Goal: Information Seeking & Learning: Learn about a topic

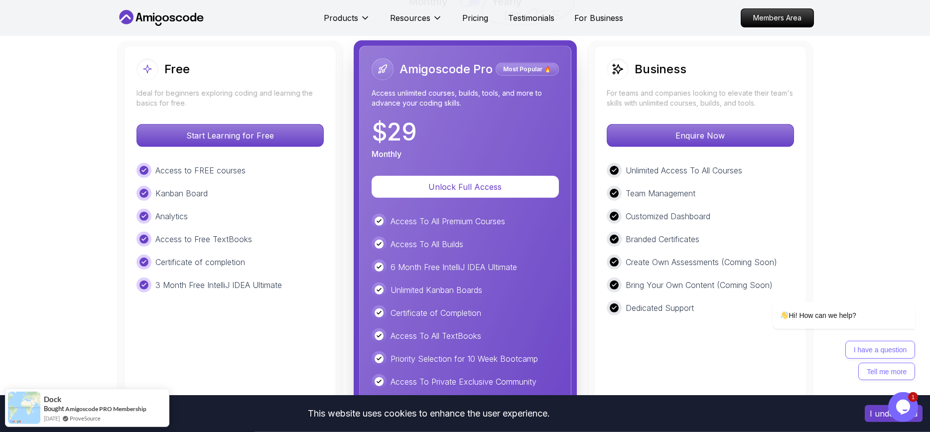
scroll to position [2269, 0]
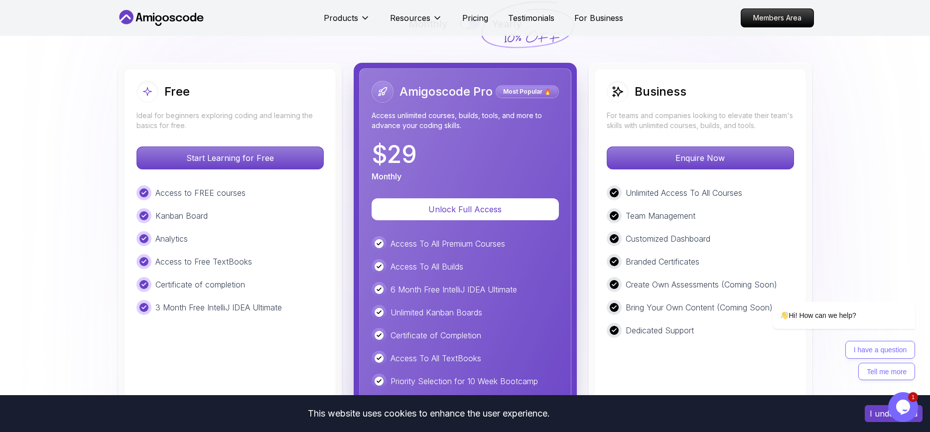
click at [872, 410] on button "I understand" at bounding box center [894, 413] width 58 height 17
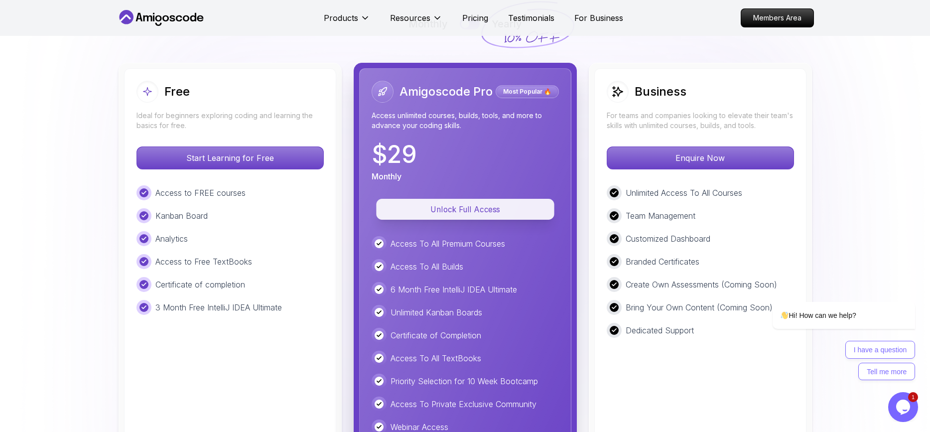
click at [432, 209] on p "Unlock Full Access" at bounding box center [465, 208] width 155 height 11
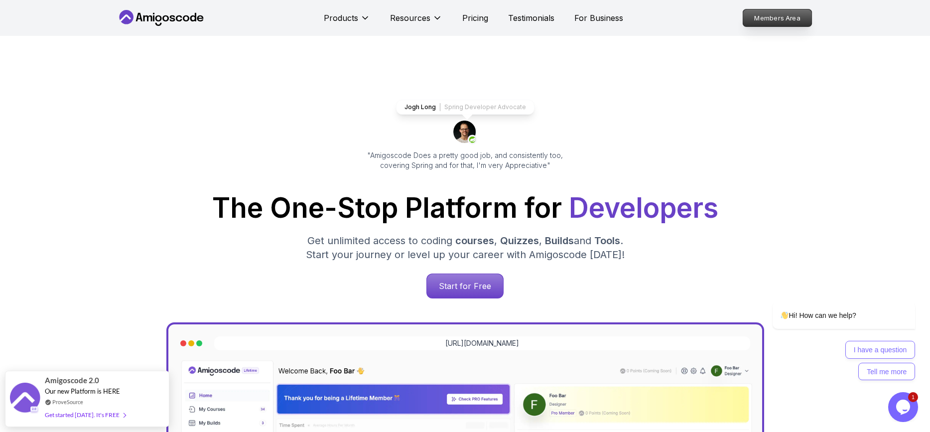
click at [777, 18] on p "Members Area" at bounding box center [777, 17] width 69 height 17
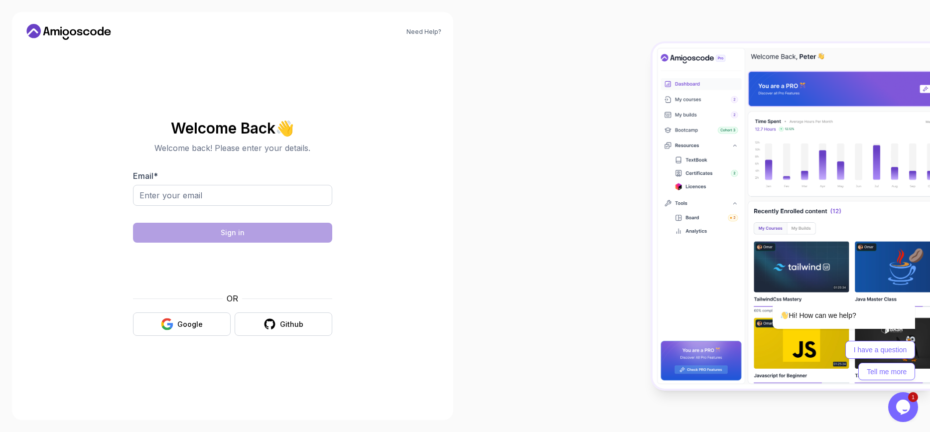
click at [578, 60] on div at bounding box center [697, 216] width 465 height 432
click at [165, 192] on input "Email *" at bounding box center [232, 195] width 199 height 21
type input "[EMAIL_ADDRESS][DOMAIN_NAME]"
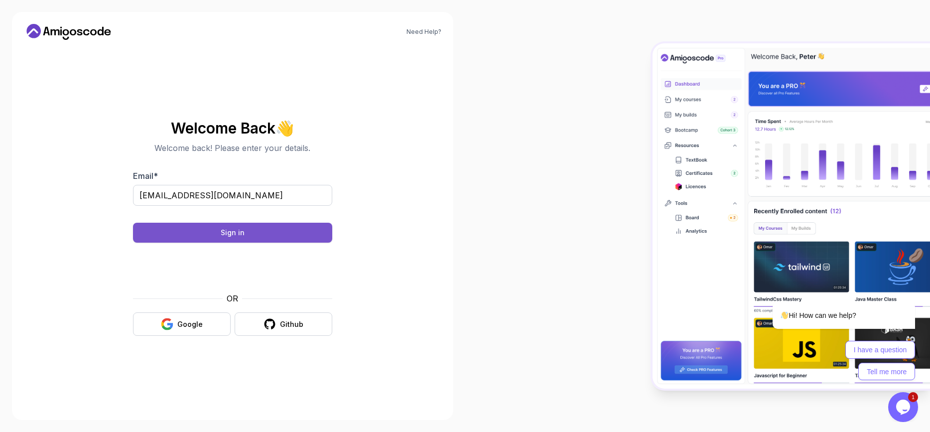
click at [220, 233] on button "Sign in" at bounding box center [232, 233] width 199 height 20
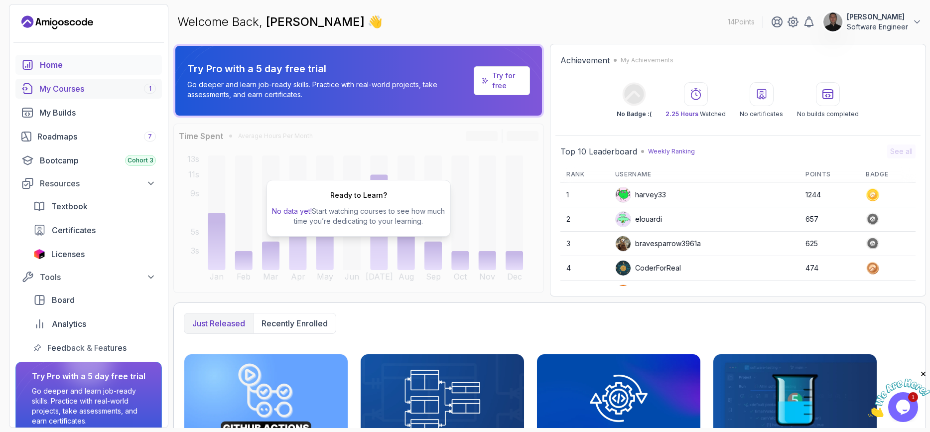
click at [99, 83] on div "My Courses 1" at bounding box center [97, 89] width 117 height 12
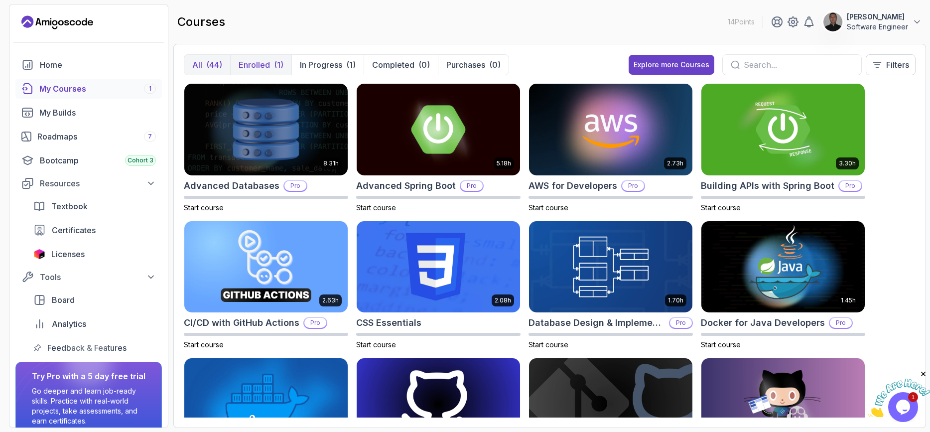
click at [248, 68] on p "Enrolled" at bounding box center [254, 65] width 31 height 12
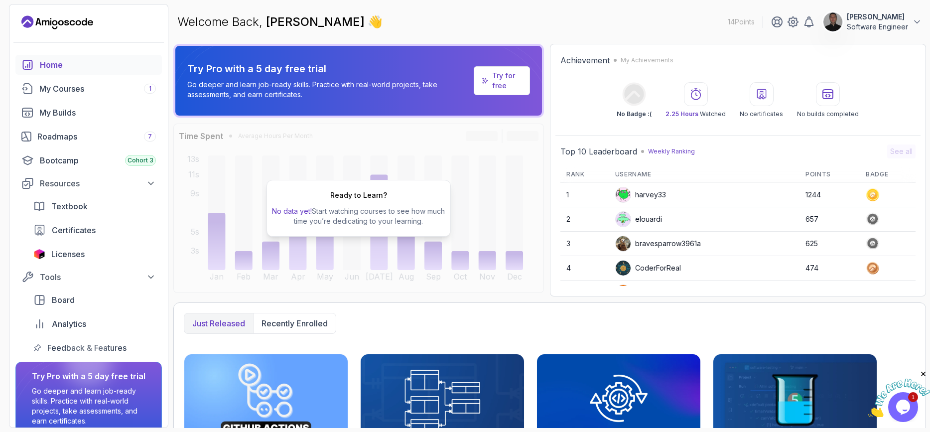
click at [497, 79] on p "Try for free" at bounding box center [506, 81] width 29 height 20
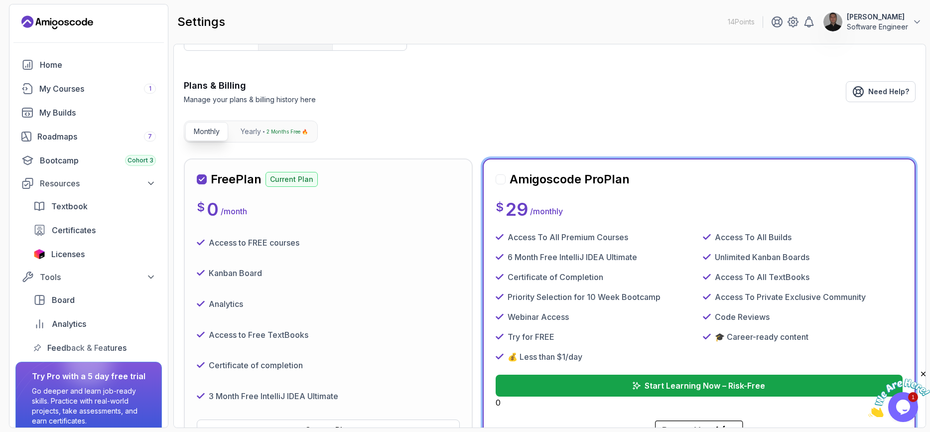
scroll to position [60, 0]
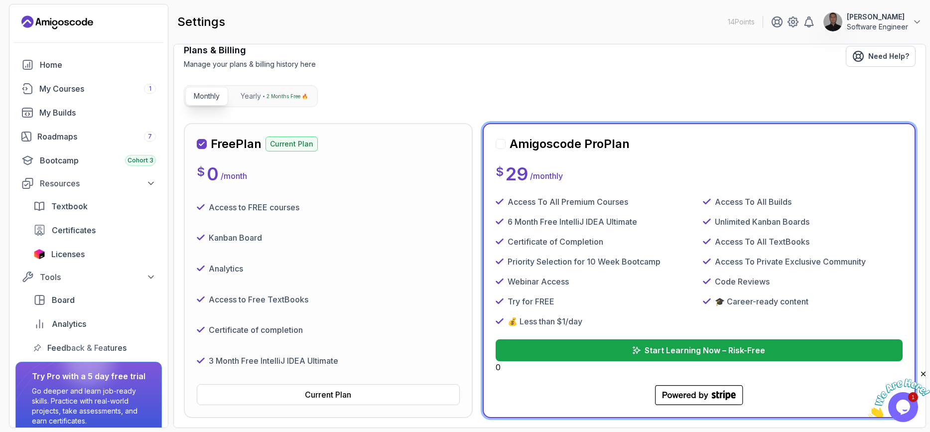
click at [864, 22] on p "Software Engineer" at bounding box center [877, 27] width 61 height 10
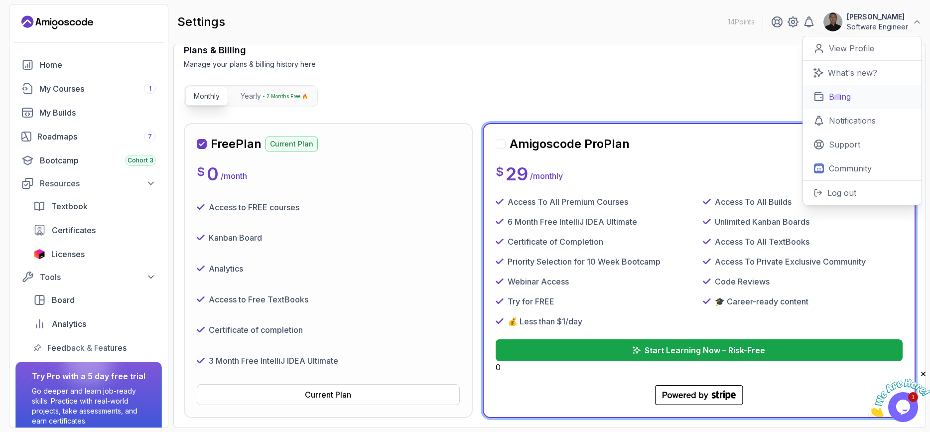
click at [834, 98] on p "Billing" at bounding box center [840, 97] width 22 height 12
click at [838, 94] on p "Billing" at bounding box center [840, 97] width 22 height 12
click at [849, 94] on p "Billing" at bounding box center [840, 97] width 22 height 12
click at [850, 93] on p "Billing" at bounding box center [840, 97] width 22 height 12
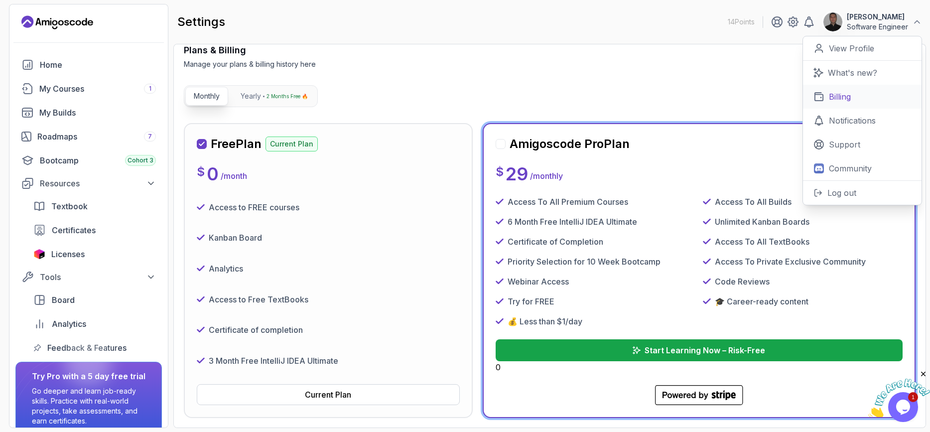
click at [850, 93] on p "Billing" at bounding box center [840, 97] width 22 height 12
click at [847, 96] on p "Billing" at bounding box center [840, 97] width 22 height 12
click at [839, 49] on p "View Profile" at bounding box center [851, 48] width 45 height 12
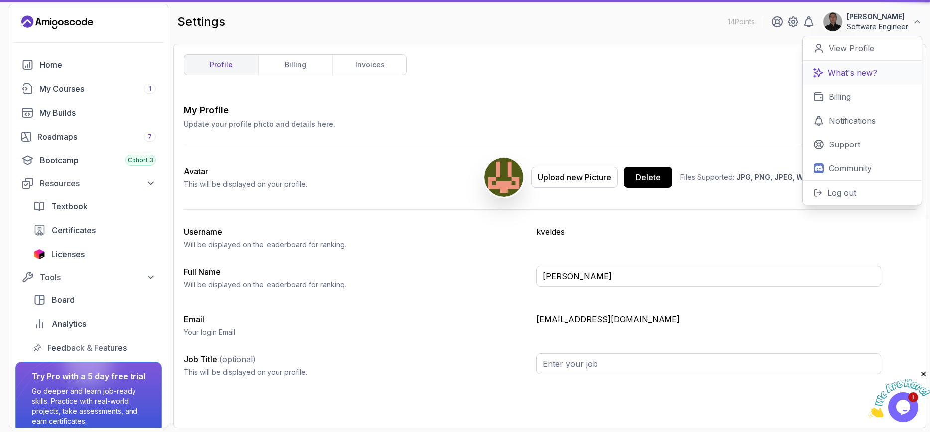
type input "Software Engineer"
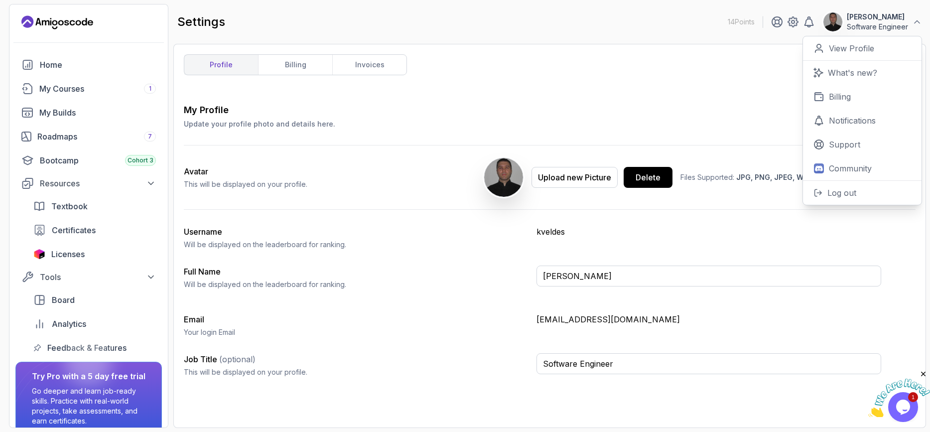
click at [689, 29] on div "settings 14 Points Konstantinos Velntes Software Engineer 0 Points View Profile…" at bounding box center [549, 22] width 753 height 36
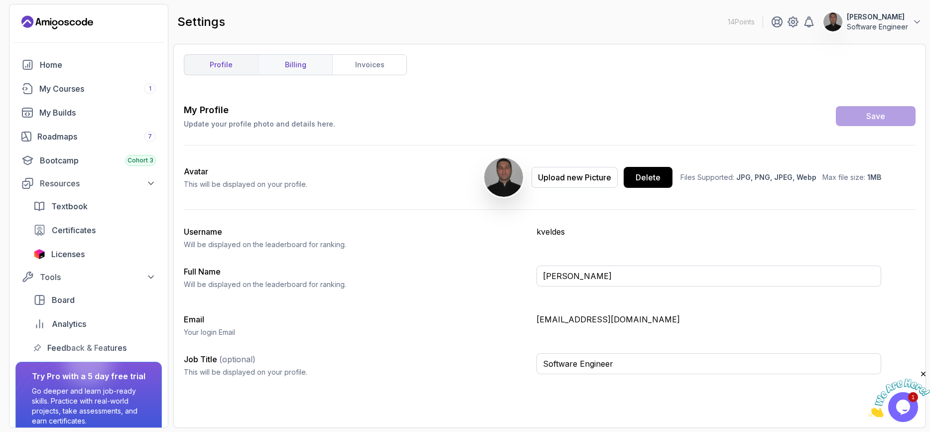
click at [296, 73] on link "billing" at bounding box center [295, 65] width 74 height 20
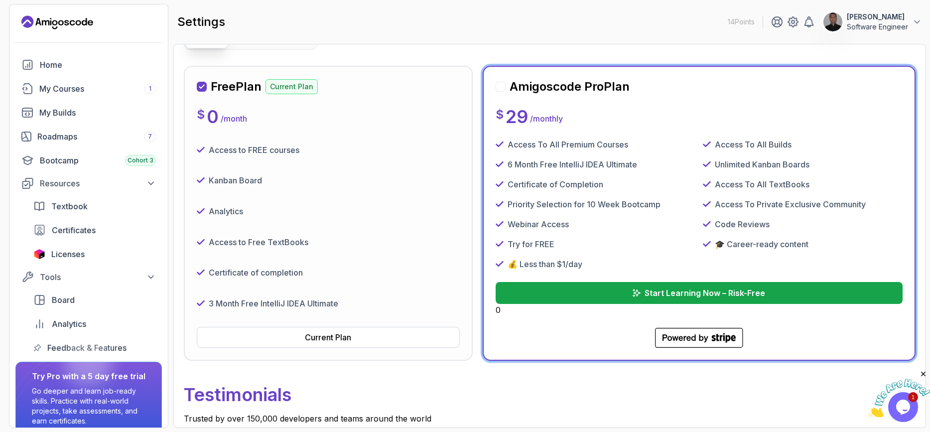
scroll to position [60, 0]
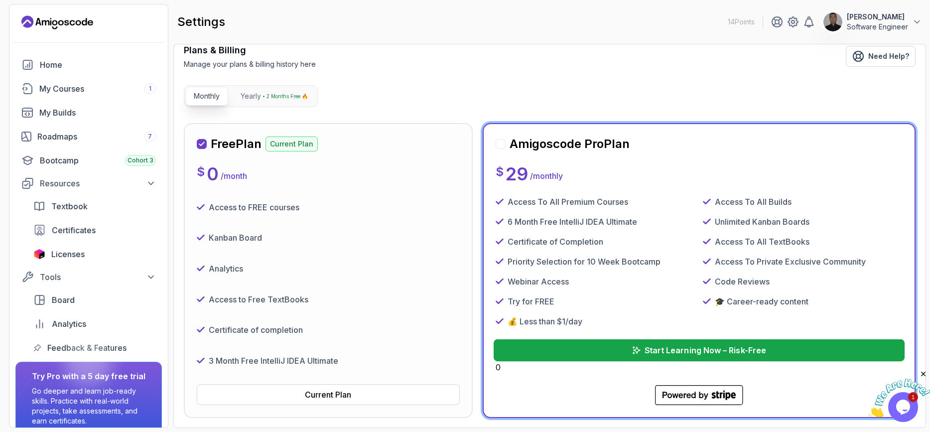
click at [698, 350] on p "Start Learning Now – Risk-Free" at bounding box center [705, 350] width 122 height 12
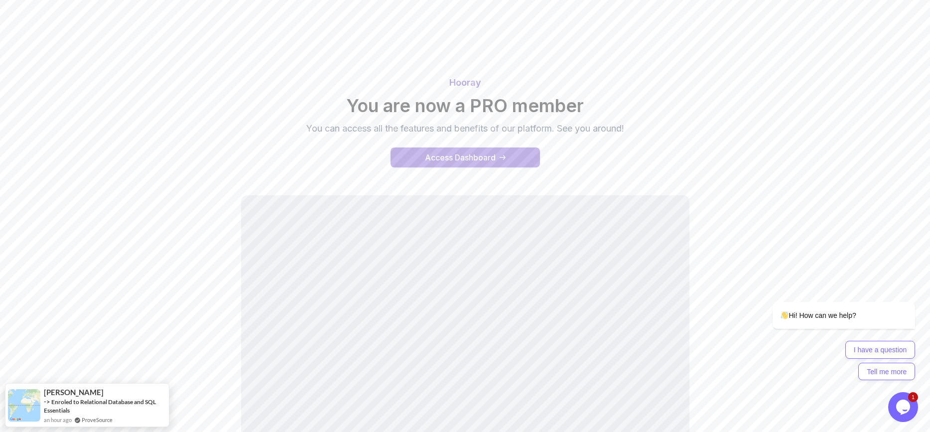
click at [468, 153] on div "Access Dashboard" at bounding box center [460, 157] width 71 height 12
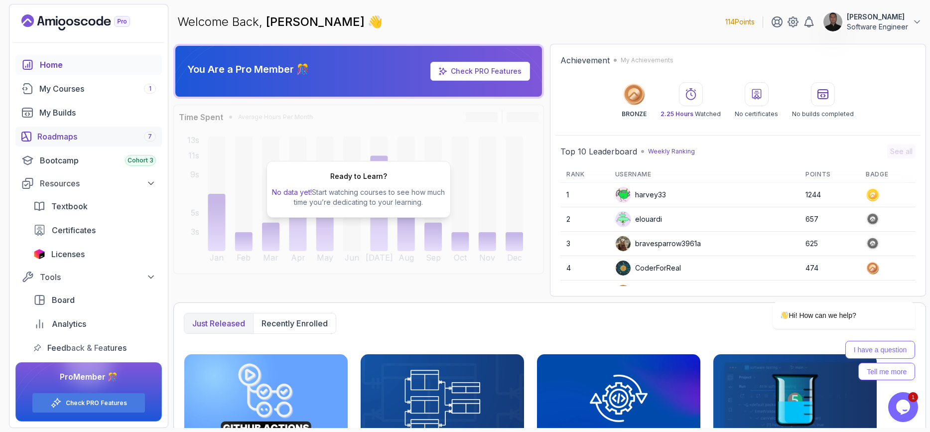
click at [63, 139] on div "Roadmaps 7" at bounding box center [96, 137] width 119 height 12
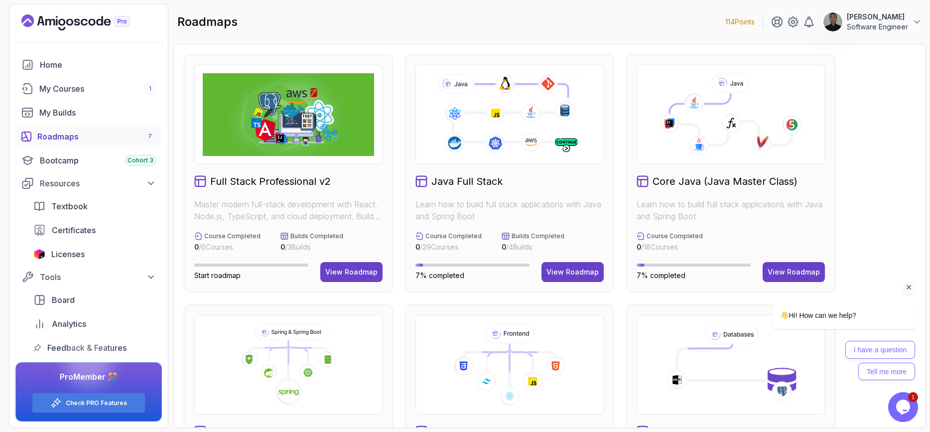
click at [793, 273] on div "Hi! How can we help? I have a question Tell me more" at bounding box center [830, 297] width 179 height 175
click at [794, 268] on div "Hi! How can we help? I have a question Tell me more" at bounding box center [830, 297] width 179 height 175
click at [790, 266] on div "Hi! How can we help? I have a question Tell me more" at bounding box center [830, 297] width 179 height 175
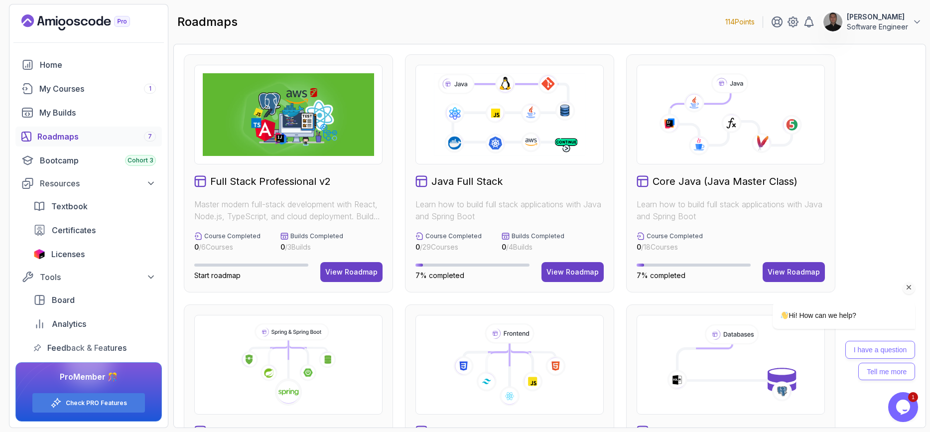
click at [790, 266] on div "Hi! How can we help? I have a question Tell me more" at bounding box center [830, 297] width 179 height 175
click at [713, 141] on icon at bounding box center [731, 119] width 122 height 52
click at [788, 261] on div "Hi! How can we help? I have a question Tell me more" at bounding box center [830, 297] width 179 height 175
click at [788, 276] on div "Hi! How can we help? I have a question Tell me more" at bounding box center [830, 297] width 179 height 175
click at [788, 272] on div "Hi! How can we help? I have a question Tell me more" at bounding box center [830, 297] width 179 height 175
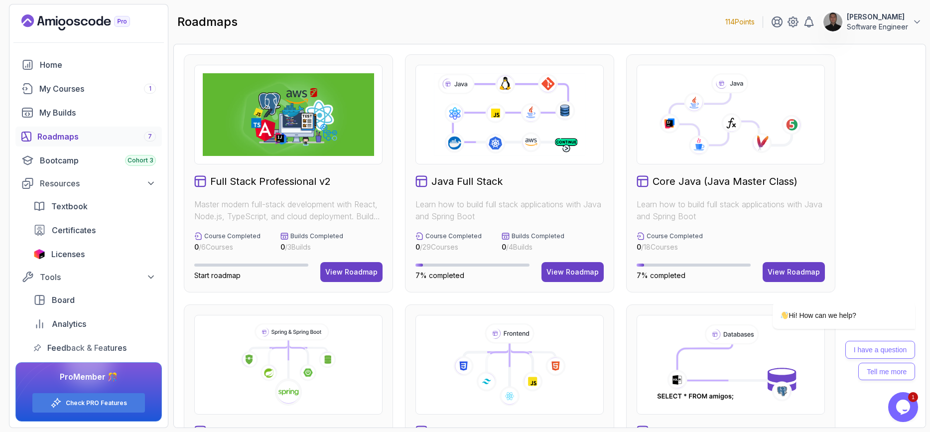
click at [59, 132] on div "Roadmaps 7" at bounding box center [96, 137] width 119 height 12
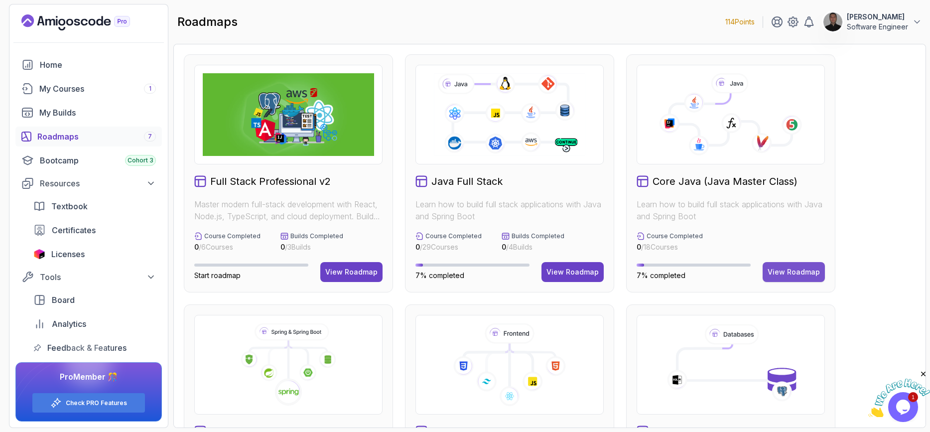
click at [782, 268] on div "View Roadmap" at bounding box center [794, 272] width 52 height 10
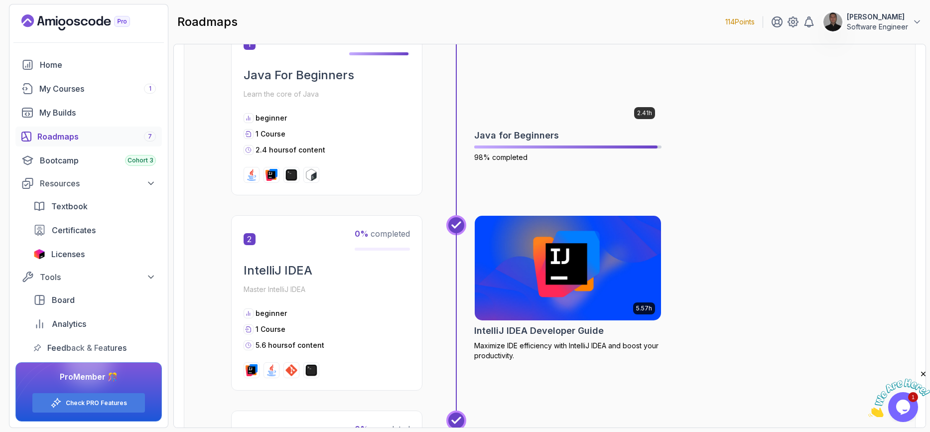
scroll to position [359, 0]
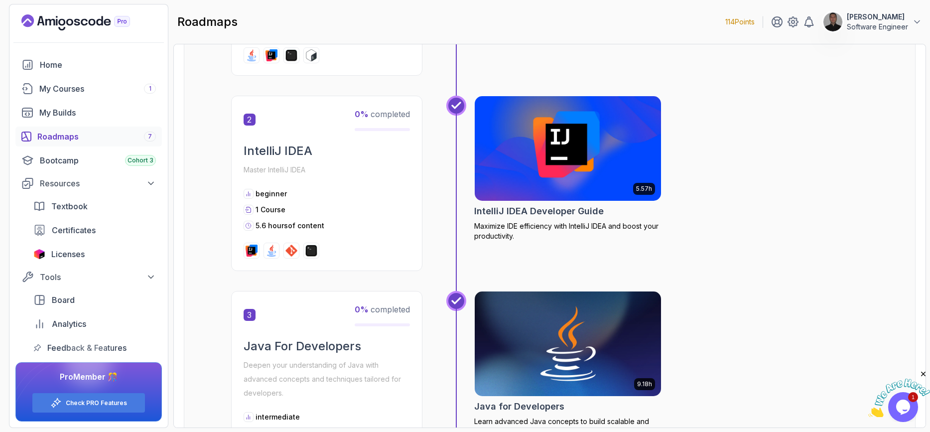
click at [546, 189] on img at bounding box center [568, 149] width 196 height 110
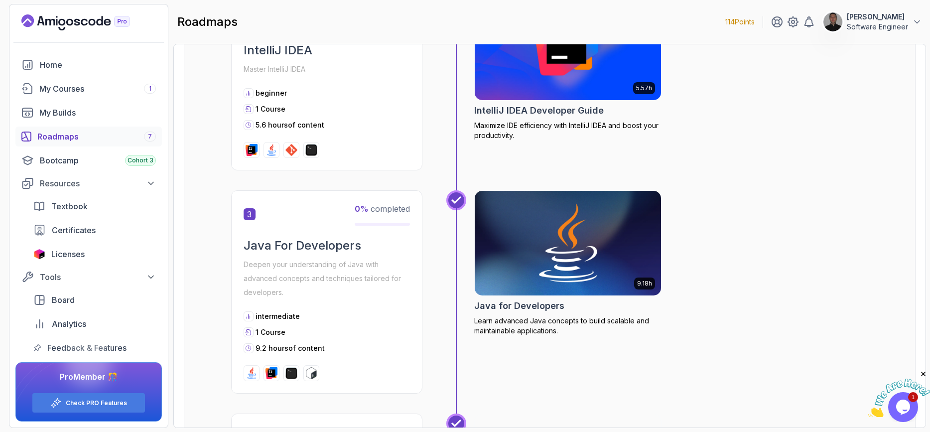
scroll to position [478, 0]
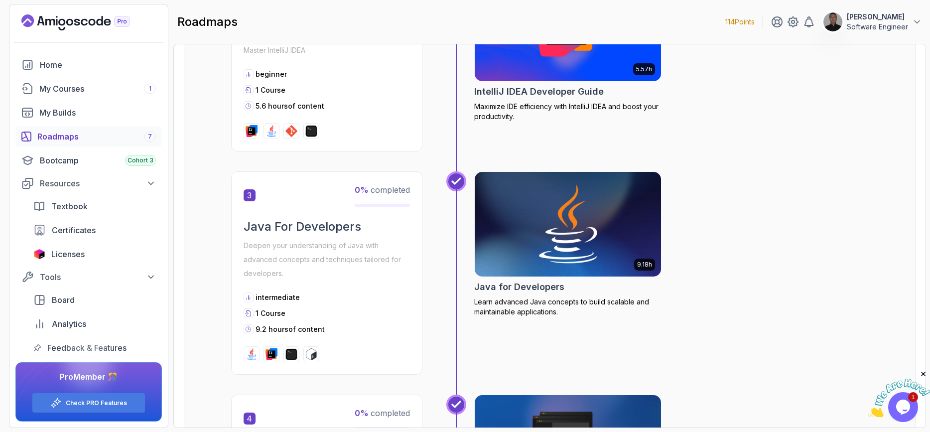
click at [530, 224] on img at bounding box center [568, 224] width 196 height 110
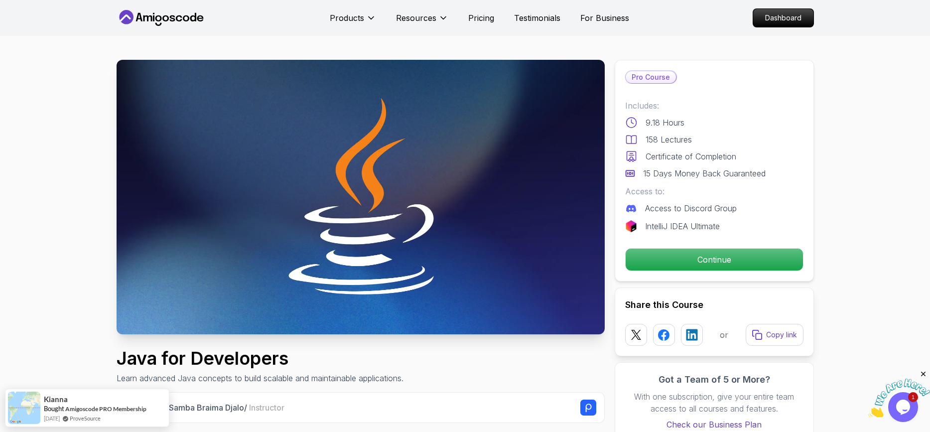
click at [145, 14] on icon at bounding box center [162, 18] width 90 height 16
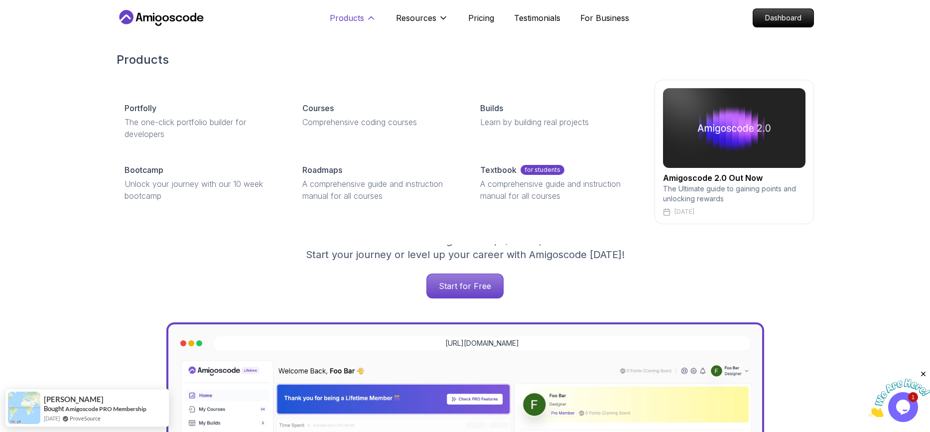
click at [348, 18] on p "Products" at bounding box center [347, 18] width 34 height 12
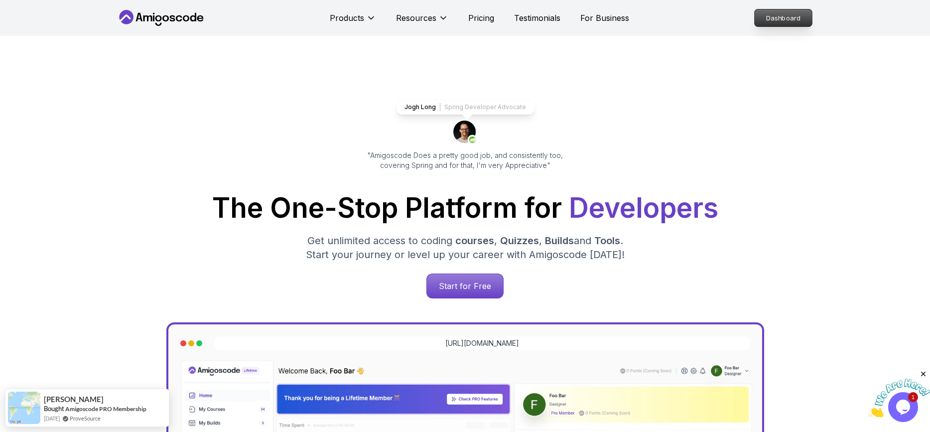
click at [778, 19] on p "Dashboard" at bounding box center [783, 17] width 57 height 17
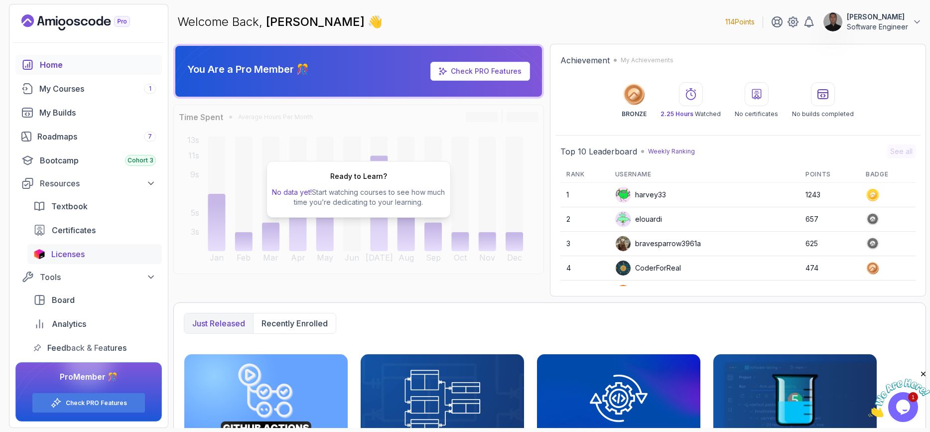
click at [78, 254] on span "Licenses" at bounding box center [67, 254] width 33 height 12
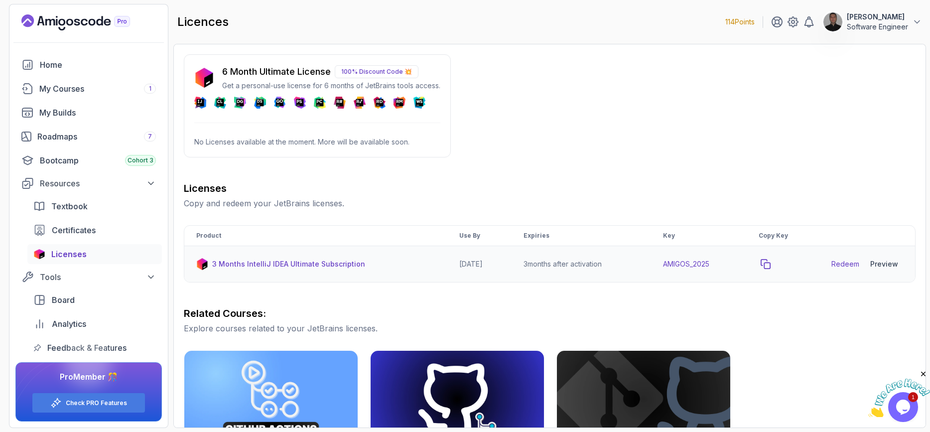
click at [771, 265] on icon "copy-button" at bounding box center [766, 264] width 10 height 10
click at [92, 133] on div "Roadmaps 7" at bounding box center [96, 137] width 119 height 12
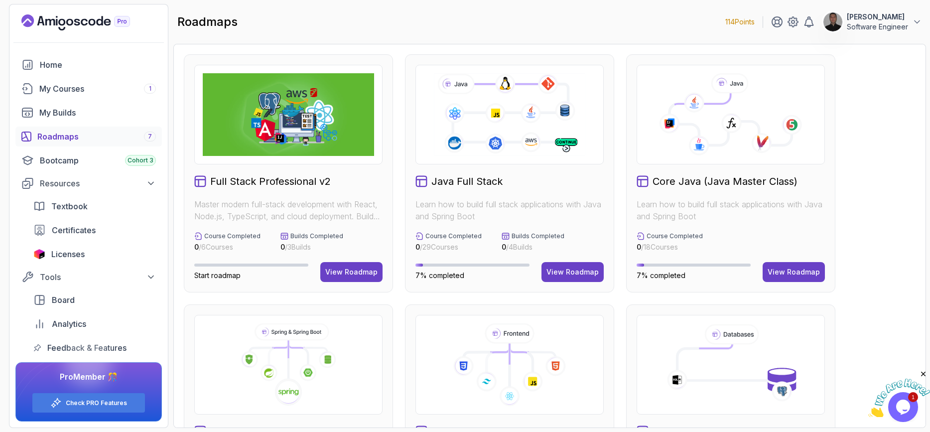
click at [689, 160] on div at bounding box center [731, 115] width 188 height 100
click at [815, 275] on div "View Roadmap" at bounding box center [794, 272] width 52 height 10
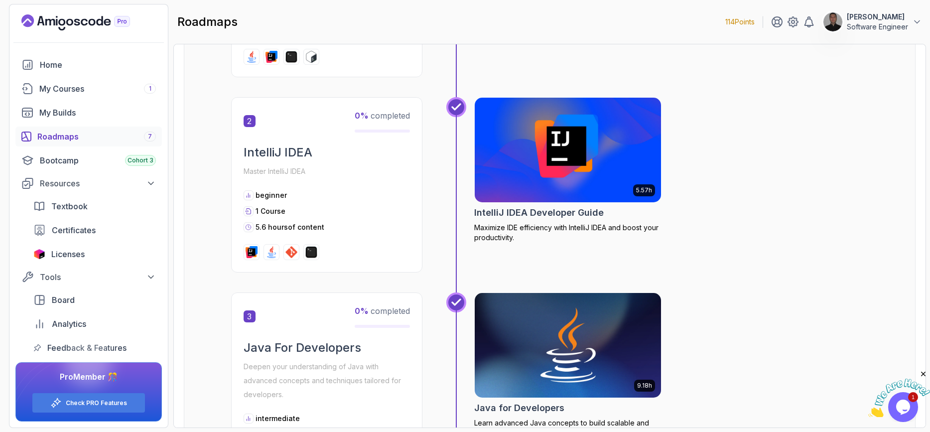
scroll to position [359, 0]
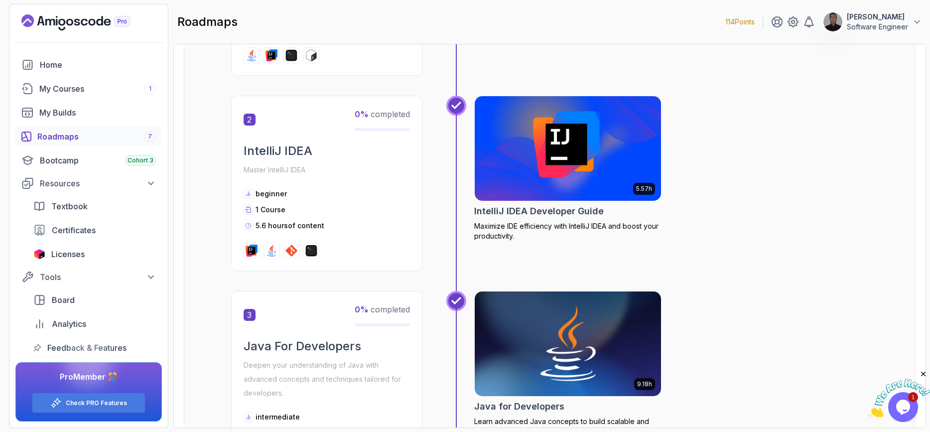
click at [567, 160] on img at bounding box center [568, 149] width 196 height 110
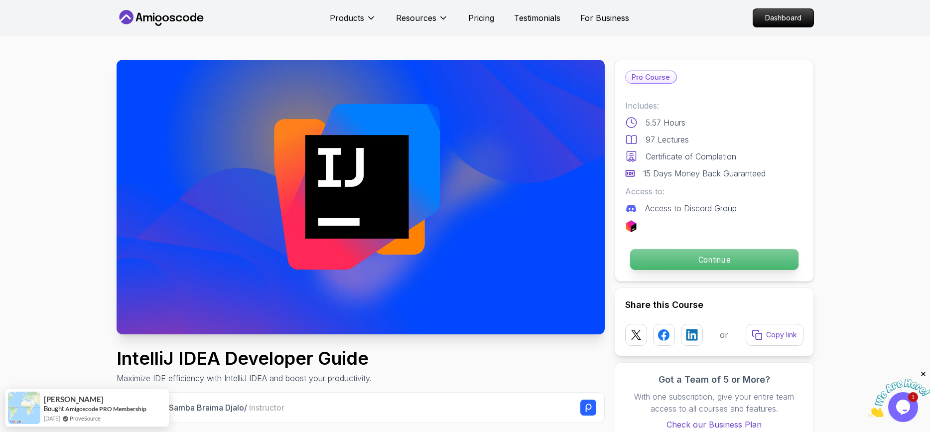
click at [662, 262] on p "Continue" at bounding box center [714, 259] width 168 height 21
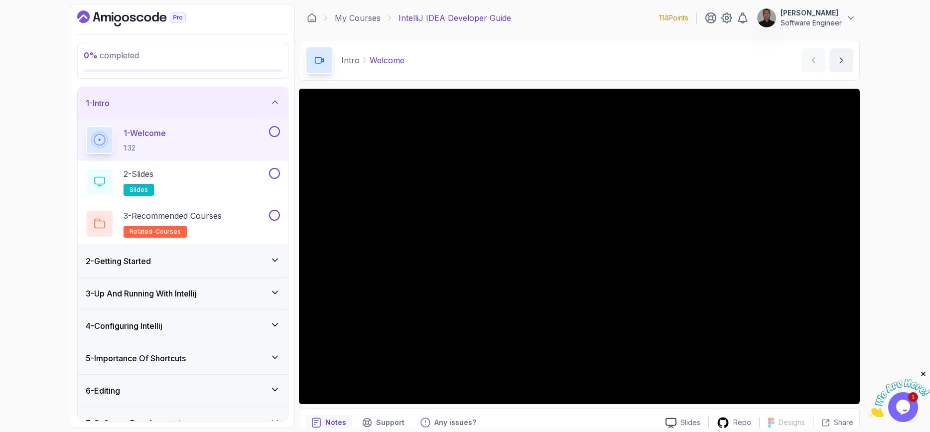
click at [905, 314] on div "0 % completed 1 - Intro 1 - Welcome 1:32 2 - Slides slides 3 - Recommended Cour…" at bounding box center [465, 216] width 930 height 432
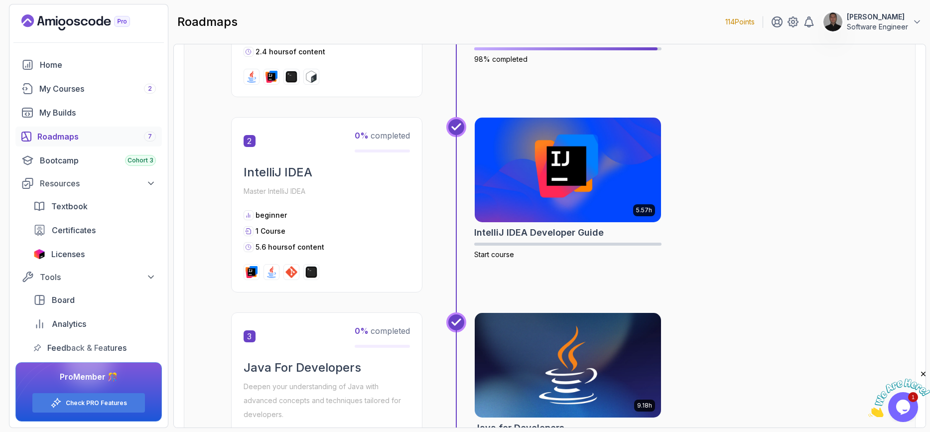
scroll to position [299, 0]
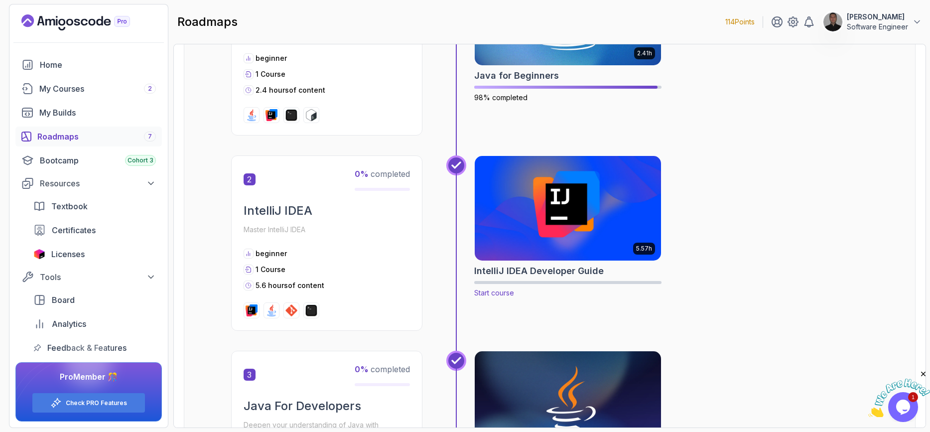
click at [561, 219] on img at bounding box center [568, 208] width 196 height 110
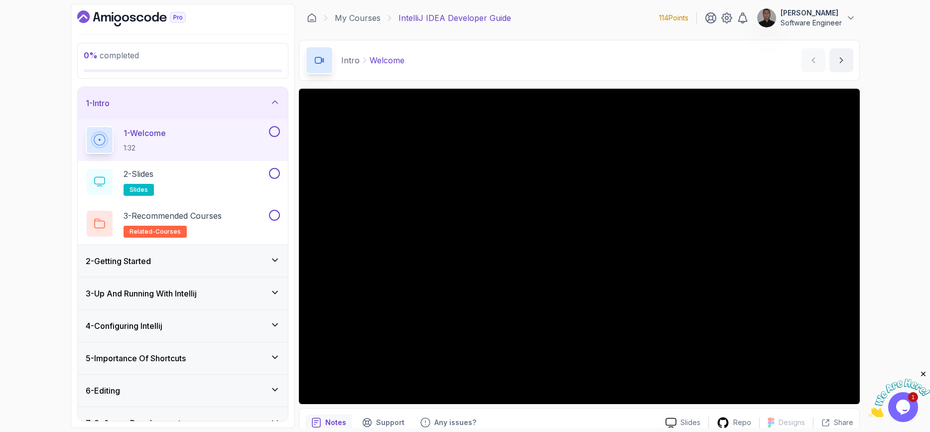
click at [890, 322] on div "0 % completed 1 - Intro 1 - Welcome 1:32 2 - Slides slides 3 - Recommended Cour…" at bounding box center [465, 216] width 930 height 432
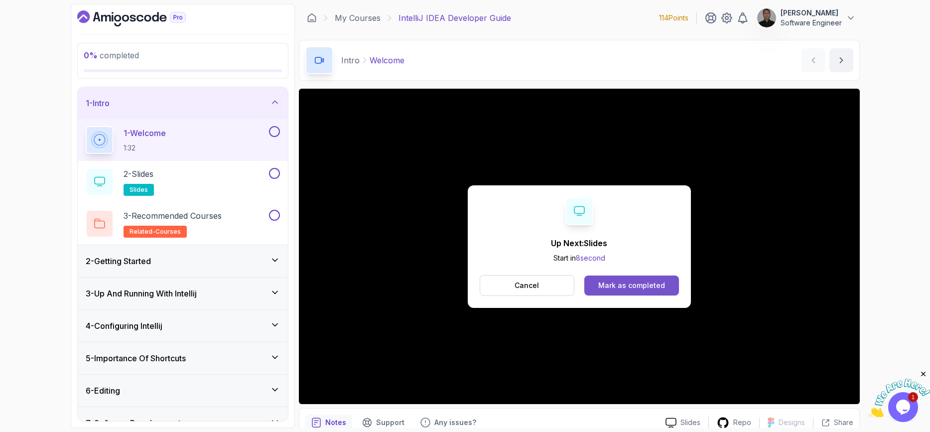
click at [614, 287] on div "Mark as completed" at bounding box center [631, 285] width 67 height 10
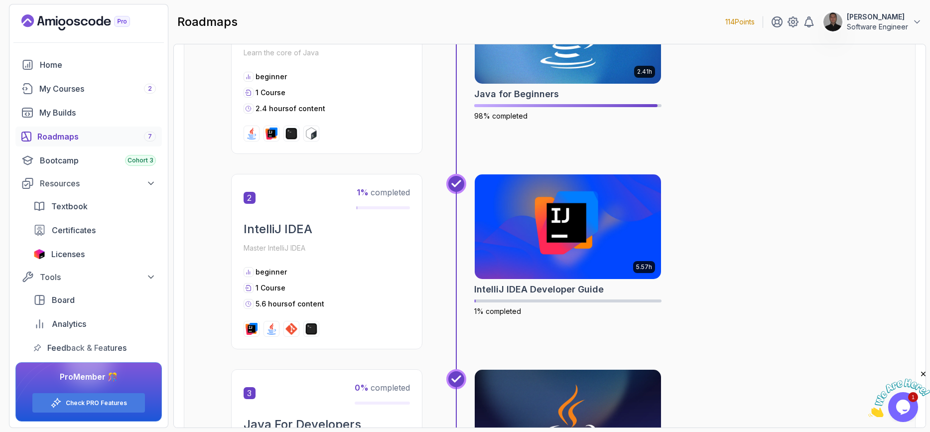
scroll to position [299, 0]
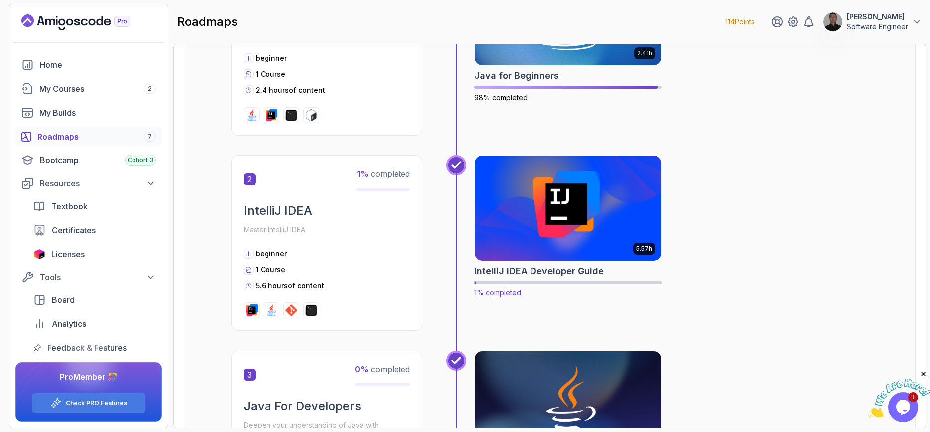
click at [528, 199] on img at bounding box center [568, 208] width 196 height 110
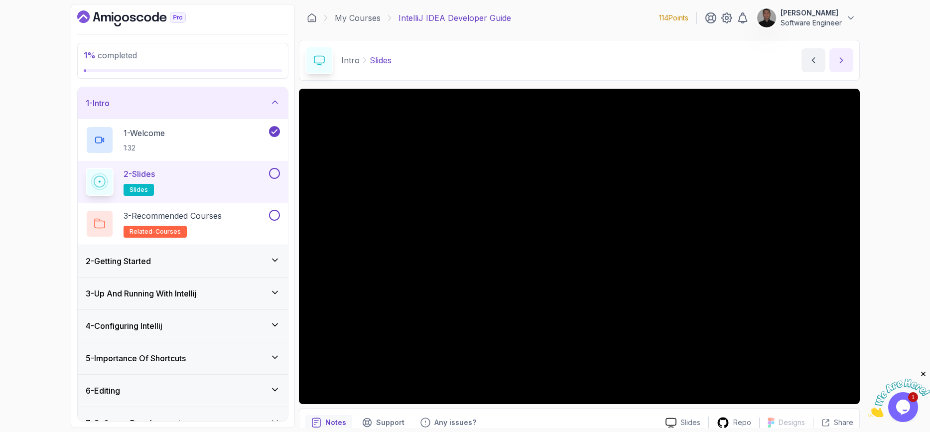
click at [847, 60] on button "next content" at bounding box center [841, 60] width 24 height 24
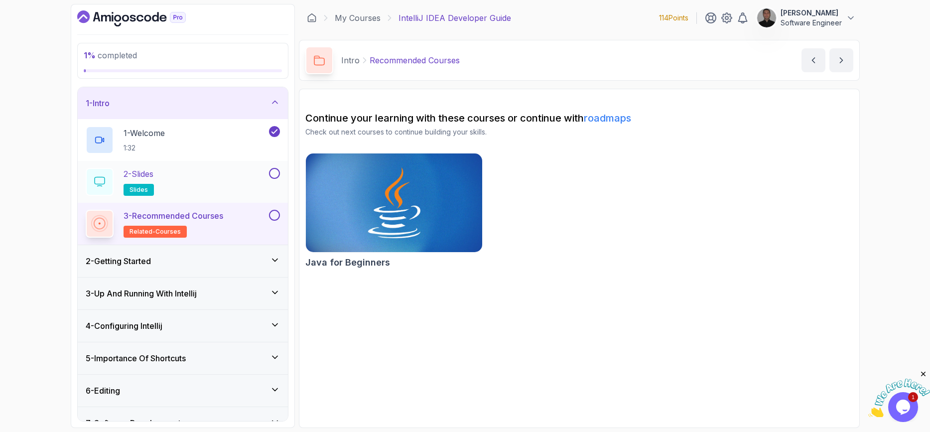
click at [273, 167] on div "2 - Slides slides" at bounding box center [183, 182] width 210 height 42
click at [273, 172] on button at bounding box center [274, 173] width 11 height 11
click at [274, 174] on icon at bounding box center [273, 173] width 5 height 4
click at [274, 174] on button at bounding box center [274, 173] width 11 height 11
click at [274, 215] on button at bounding box center [274, 215] width 11 height 11
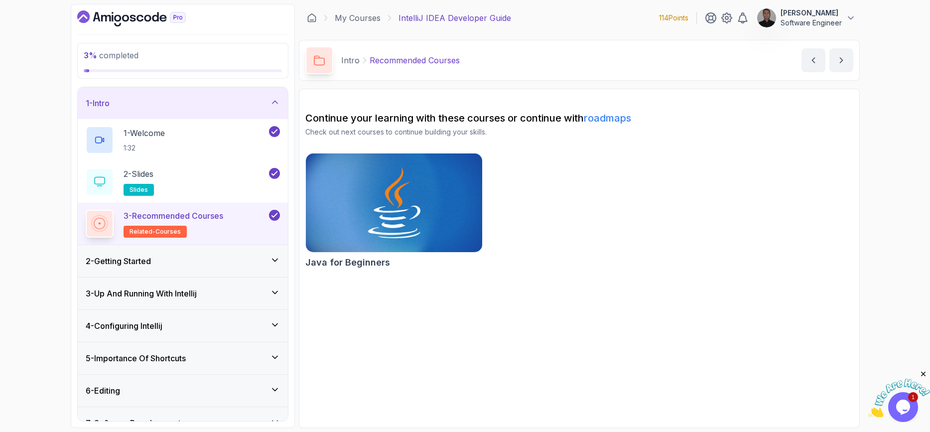
click at [215, 256] on div "2 - Getting Started" at bounding box center [183, 261] width 194 height 12
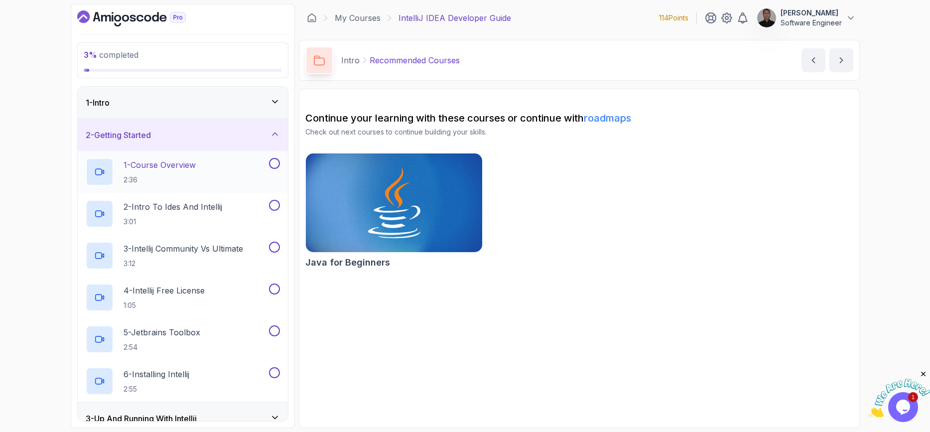
click at [189, 169] on p "1 - Course Overview" at bounding box center [160, 165] width 72 height 12
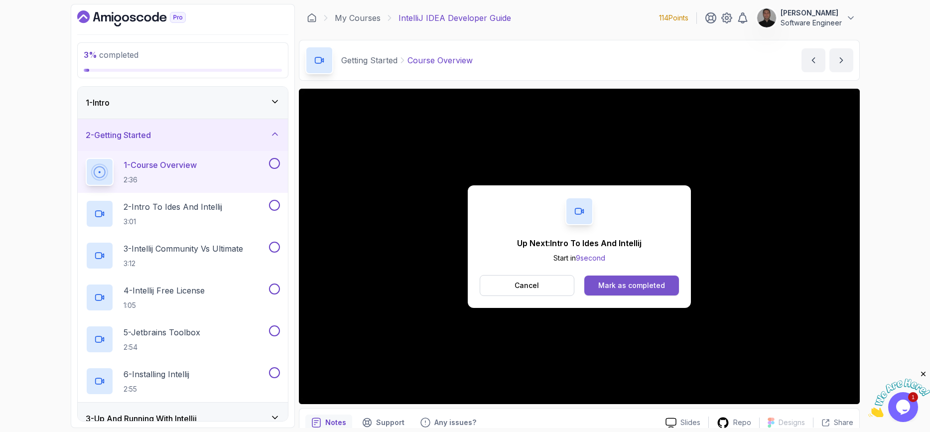
click at [652, 289] on div "Mark as completed" at bounding box center [631, 285] width 67 height 10
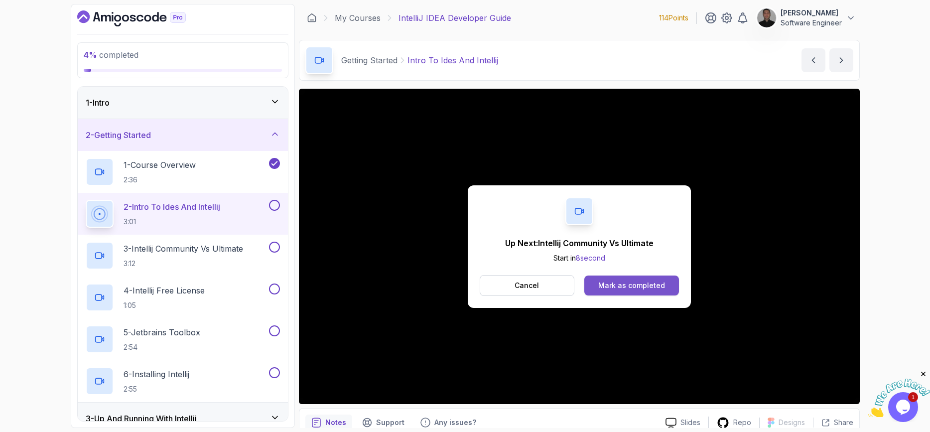
click at [631, 288] on div "Mark as completed" at bounding box center [631, 285] width 67 height 10
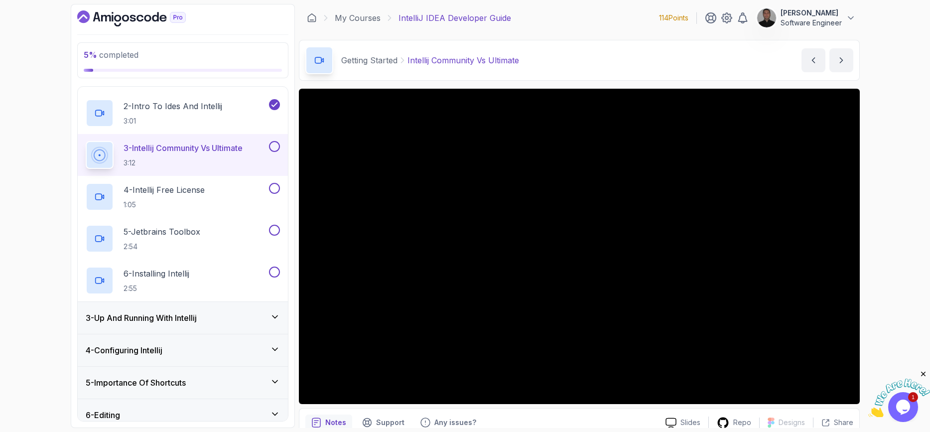
scroll to position [120, 0]
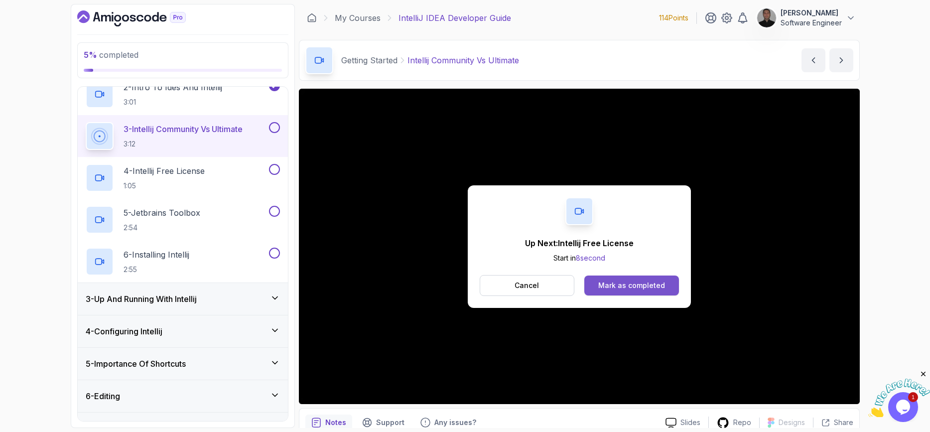
click at [655, 278] on button "Mark as completed" at bounding box center [631, 285] width 94 height 20
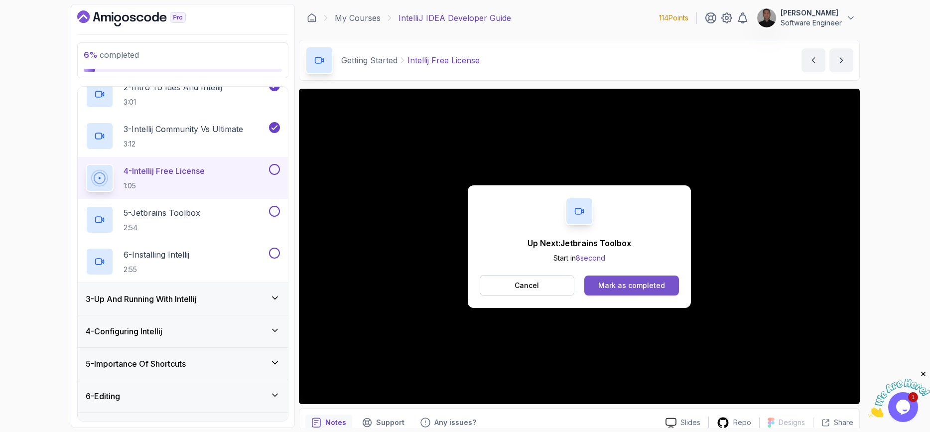
click at [652, 286] on div "Mark as completed" at bounding box center [631, 285] width 67 height 10
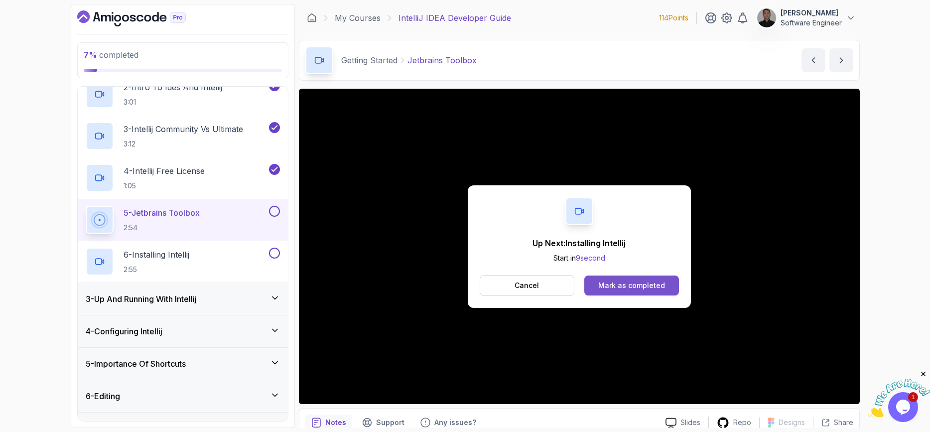
click at [644, 287] on div "Mark as completed" at bounding box center [631, 285] width 67 height 10
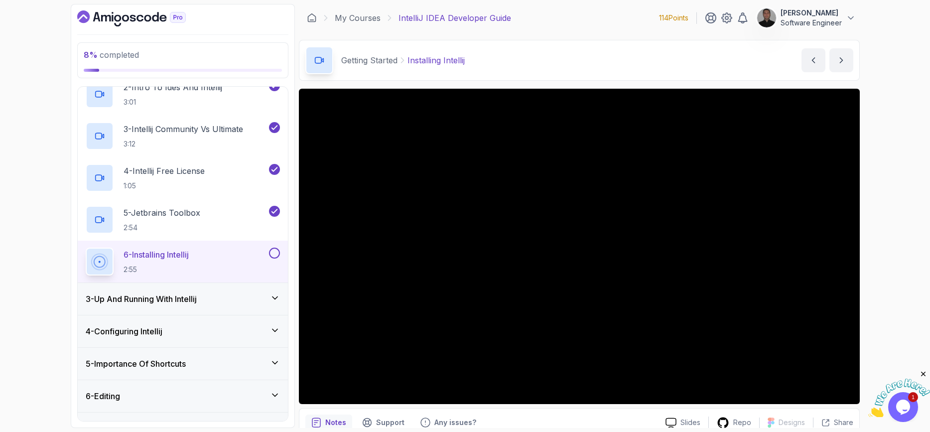
click at [569, 11] on div "My Courses IntelliJ IDEA Developer Guide 114 Points Konstantinos Velntes Softwa…" at bounding box center [579, 18] width 561 height 28
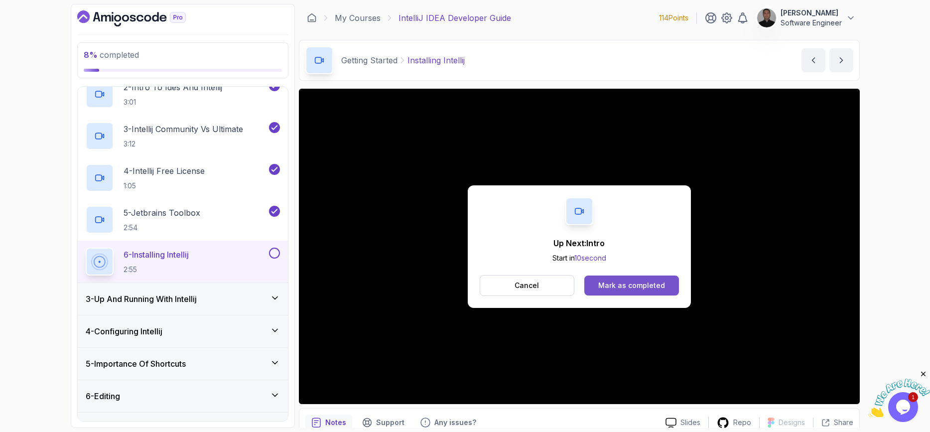
click at [610, 284] on div "Mark as completed" at bounding box center [631, 285] width 67 height 10
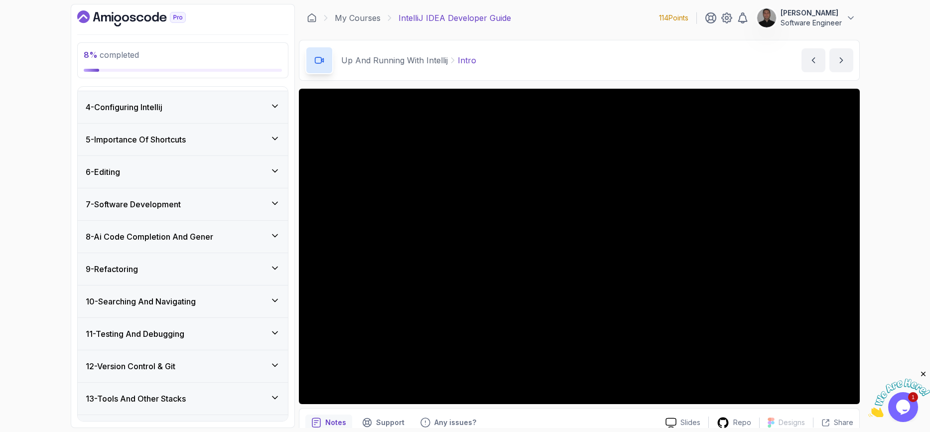
scroll to position [435, 0]
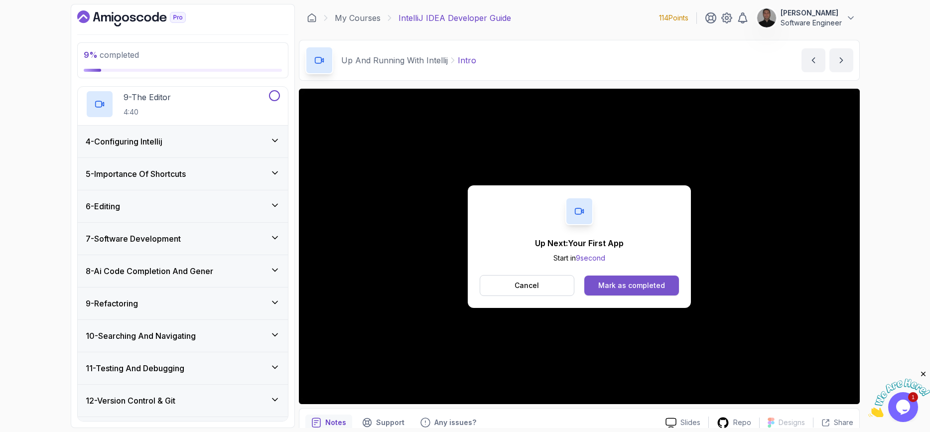
click at [603, 280] on div "Mark as completed" at bounding box center [631, 285] width 67 height 10
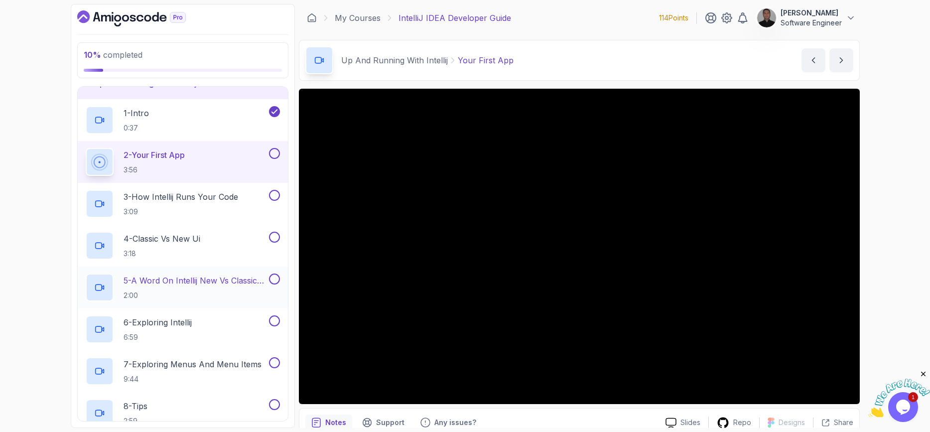
scroll to position [16, 0]
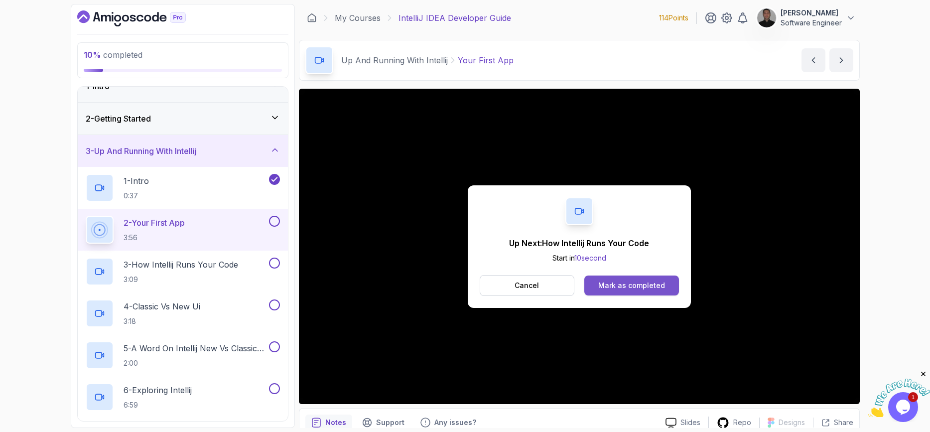
click at [608, 286] on div "Mark as completed" at bounding box center [631, 285] width 67 height 10
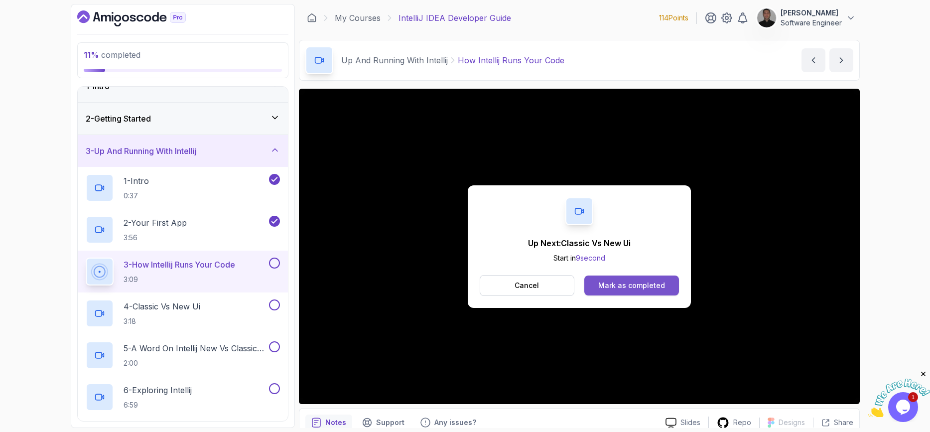
click at [646, 279] on button "Mark as completed" at bounding box center [631, 285] width 94 height 20
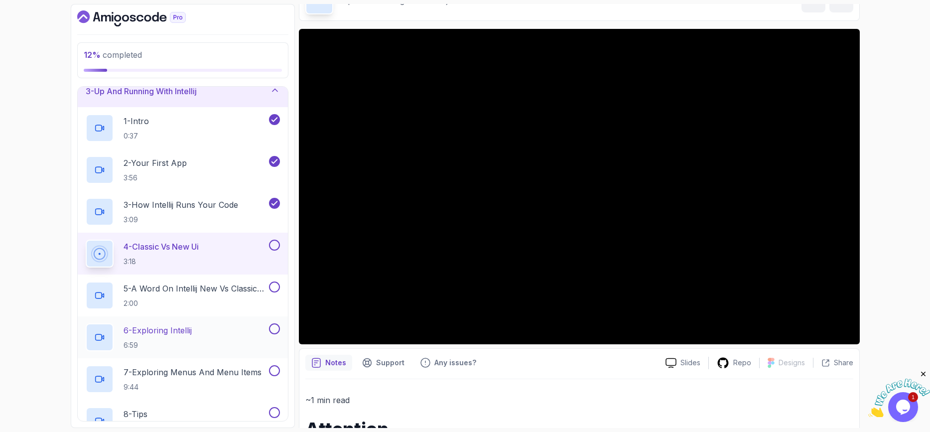
scroll to position [196, 0]
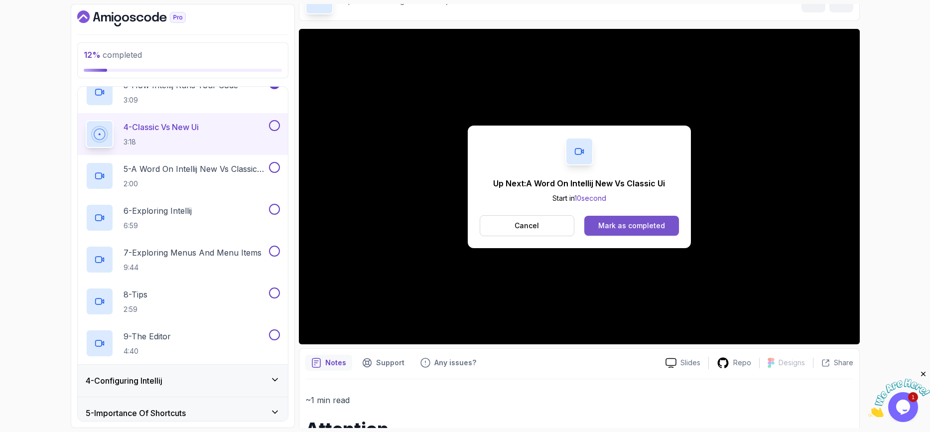
click at [616, 230] on div "Mark as completed" at bounding box center [631, 226] width 67 height 10
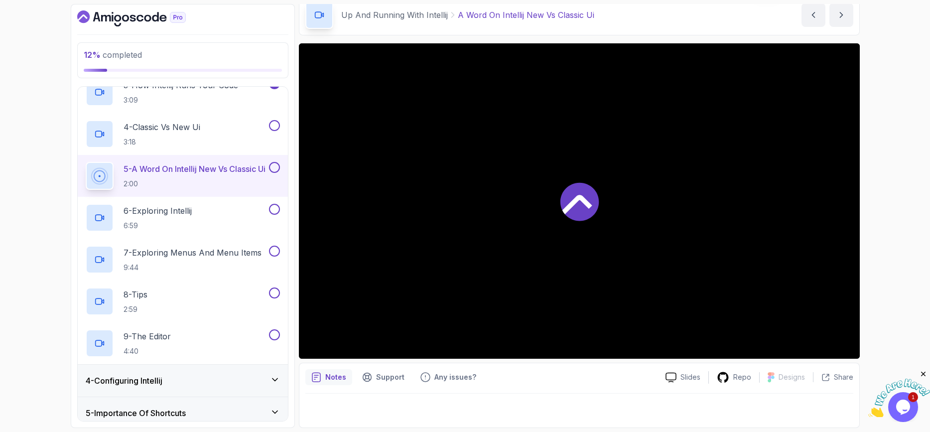
scroll to position [45, 0]
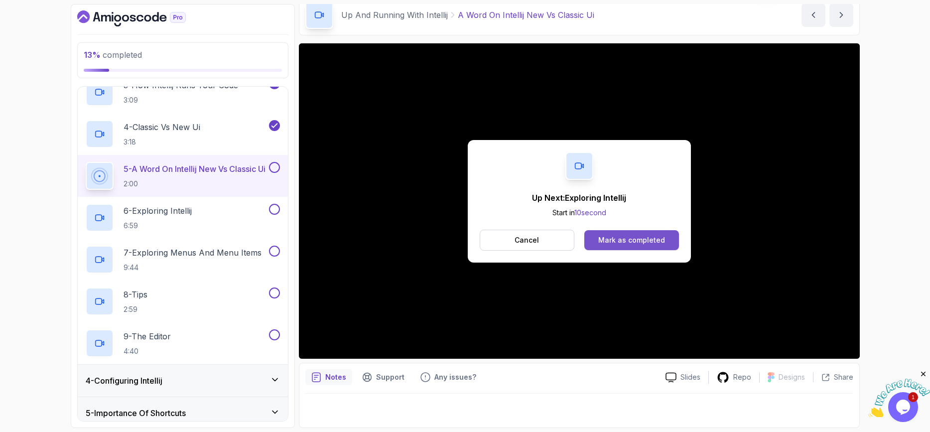
click at [638, 238] on div "Mark as completed" at bounding box center [631, 240] width 67 height 10
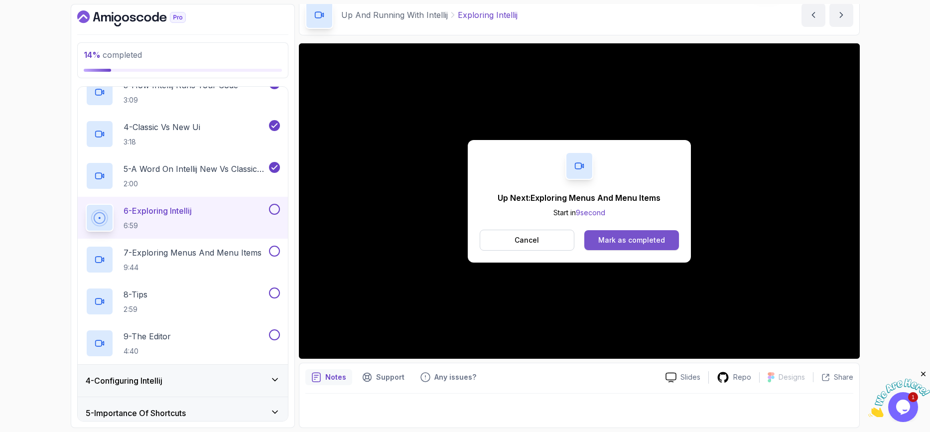
click at [642, 237] on div "Mark as completed" at bounding box center [631, 240] width 67 height 10
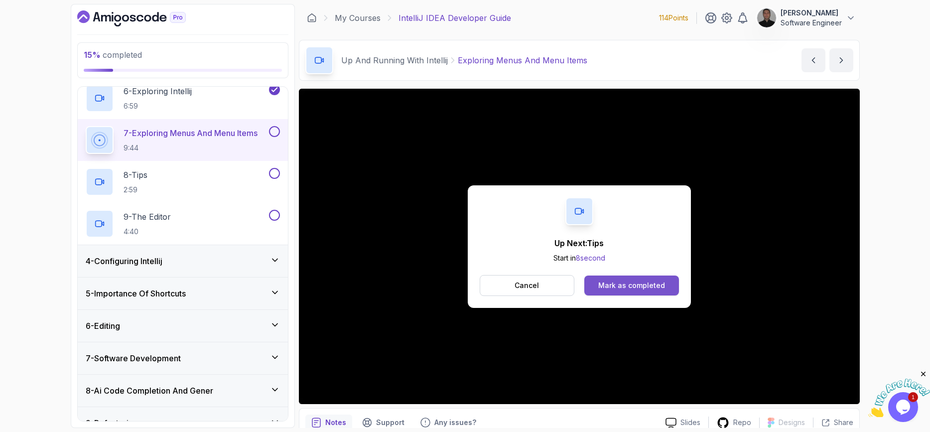
click at [630, 283] on div "Mark as completed" at bounding box center [631, 285] width 67 height 10
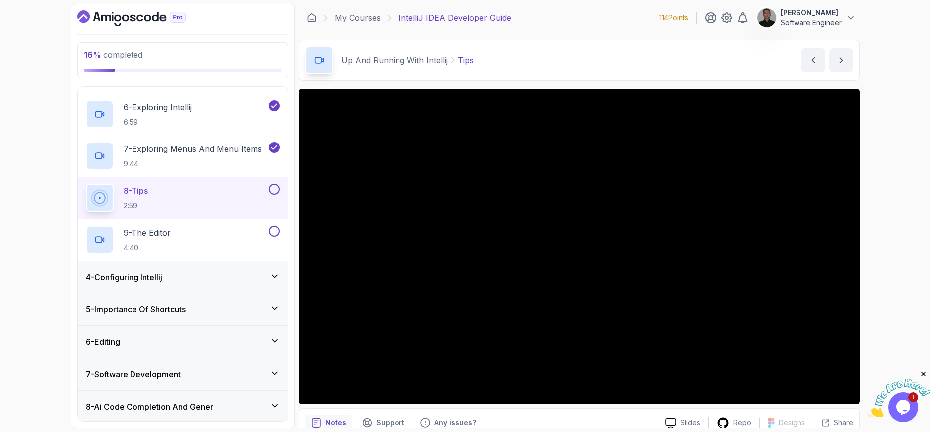
scroll to position [316, 0]
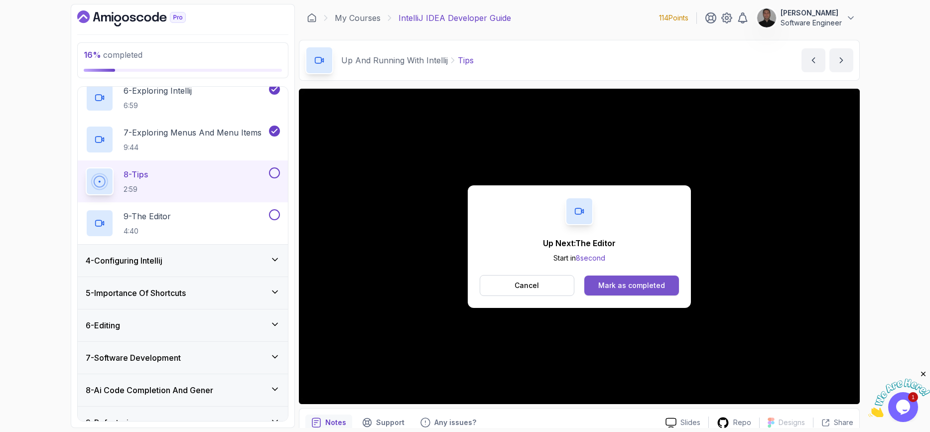
click at [617, 289] on div "Mark as completed" at bounding box center [631, 285] width 67 height 10
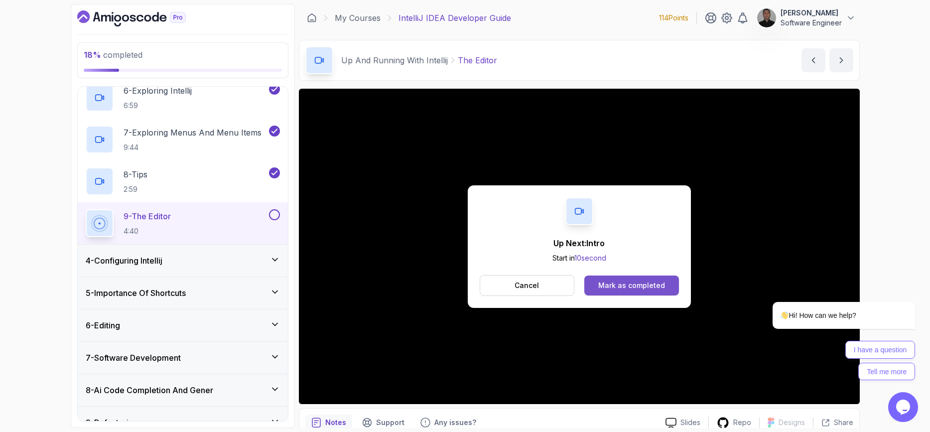
click at [649, 284] on div "Mark as completed" at bounding box center [631, 285] width 67 height 10
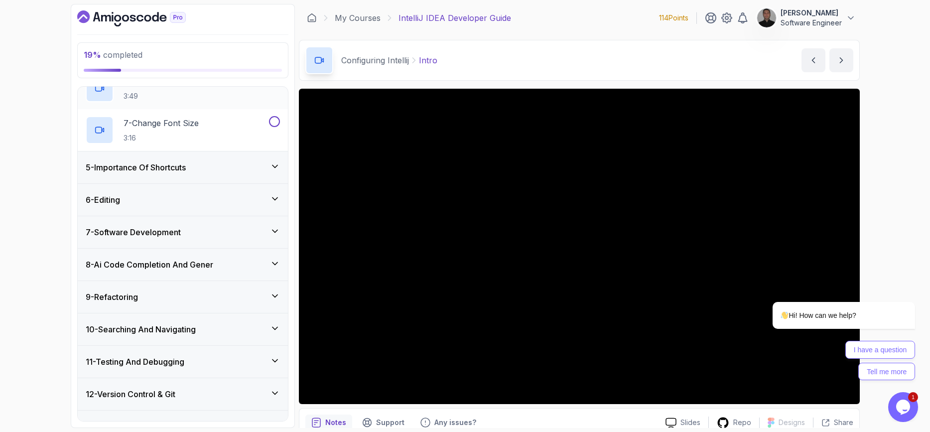
scroll to position [411, 0]
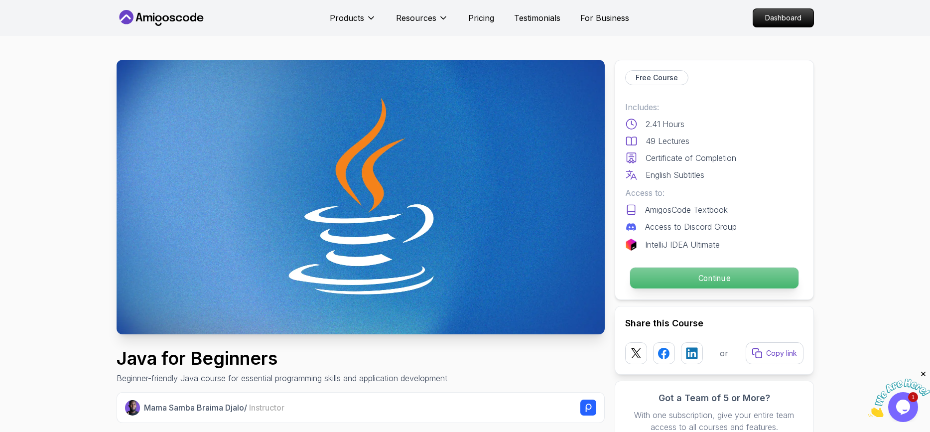
click at [643, 274] on p "Continue" at bounding box center [714, 278] width 168 height 21
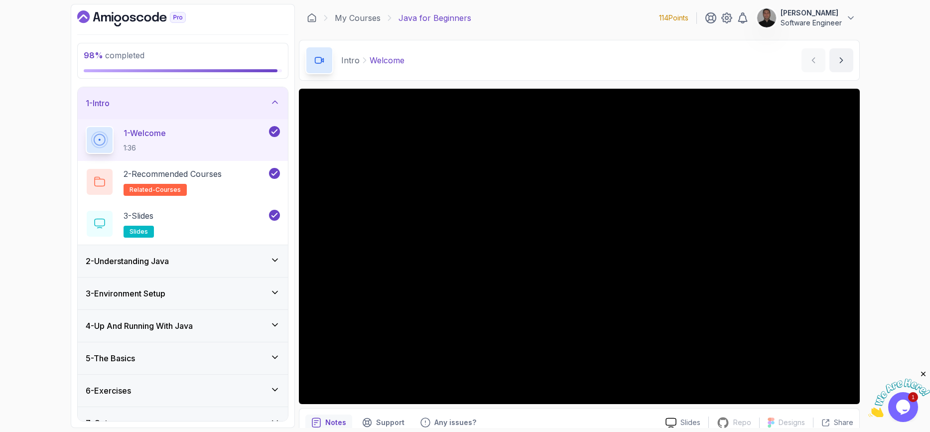
click at [275, 259] on icon at bounding box center [275, 260] width 10 height 10
